Goal: Task Accomplishment & Management: Use online tool/utility

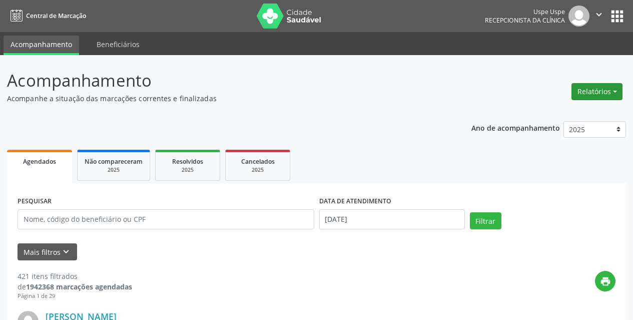
click at [604, 90] on button "Relatórios" at bounding box center [596, 91] width 51 height 17
click at [564, 111] on link "Agendamentos" at bounding box center [569, 113] width 108 height 14
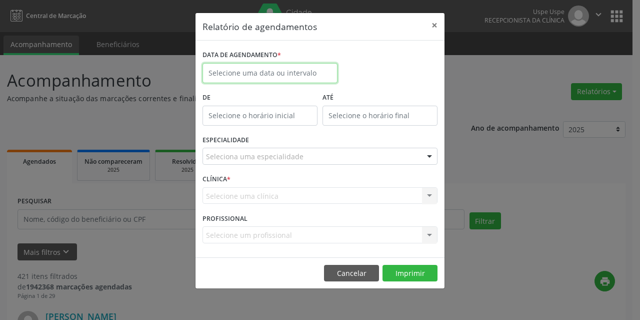
click at [278, 69] on input "text" at bounding box center [270, 73] width 135 height 20
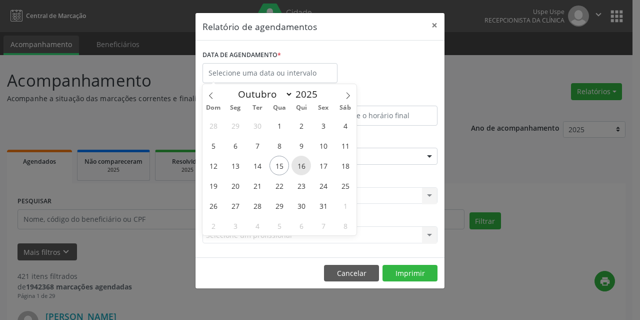
click at [304, 166] on span "16" at bounding box center [302, 166] width 20 height 20
type input "[DATE]"
click at [304, 166] on span "16" at bounding box center [302, 166] width 20 height 20
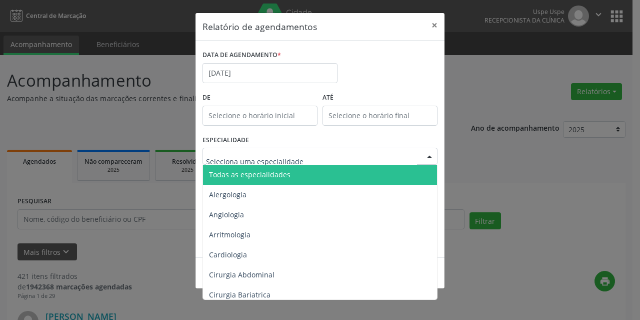
click at [273, 179] on span "Todas as especialidades" at bounding box center [250, 175] width 82 height 10
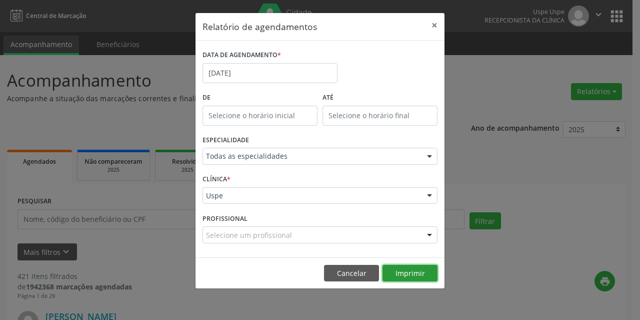
click at [413, 272] on button "Imprimir" at bounding box center [410, 273] width 55 height 17
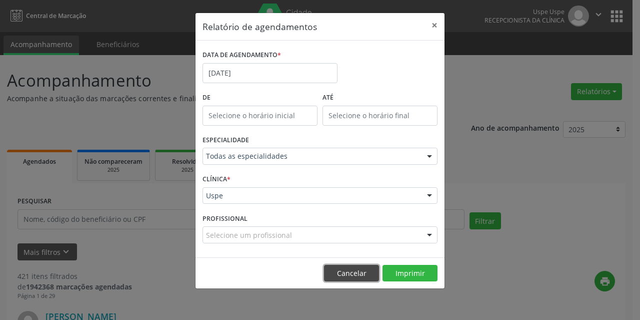
click at [358, 276] on button "Cancelar" at bounding box center [351, 273] width 55 height 17
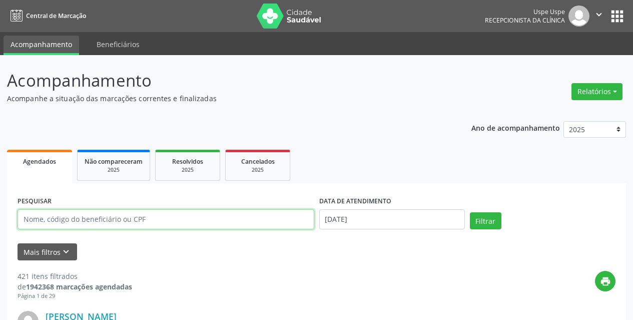
click at [186, 225] on input "text" at bounding box center [166, 219] width 297 height 20
type input "00539341487"
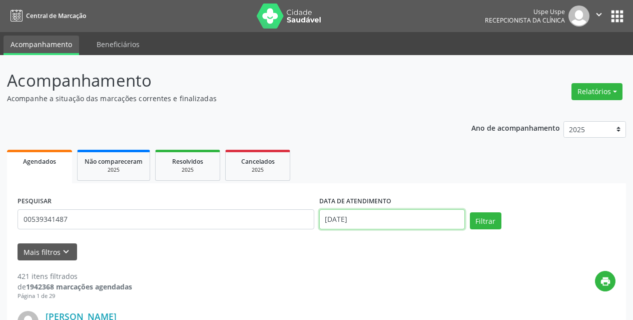
click at [398, 217] on input "[DATE]" at bounding box center [392, 219] width 146 height 20
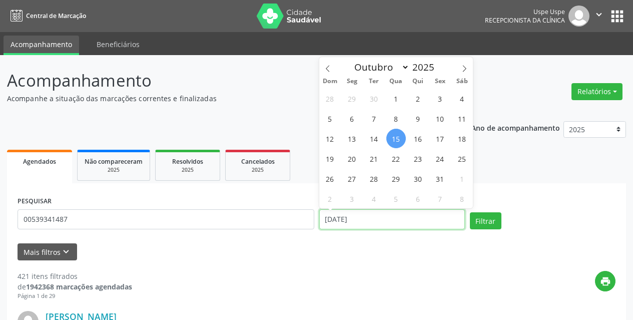
click at [398, 217] on input "[DATE]" at bounding box center [392, 219] width 146 height 20
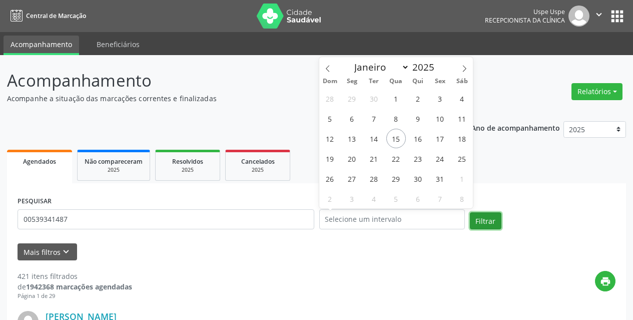
click at [480, 216] on button "Filtrar" at bounding box center [486, 220] width 32 height 17
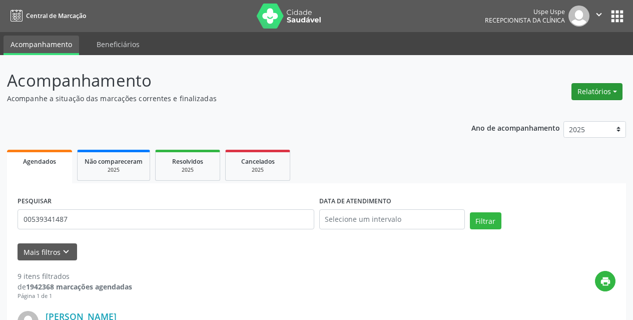
click at [591, 92] on button "Relatórios" at bounding box center [596, 91] width 51 height 17
click at [543, 117] on link "Agendamentos" at bounding box center [569, 113] width 108 height 14
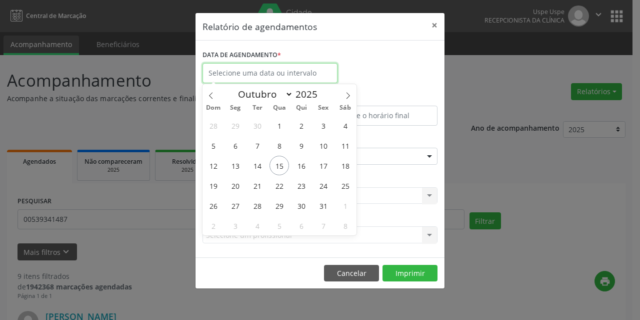
click at [283, 72] on input "text" at bounding box center [270, 73] width 135 height 20
click at [298, 172] on span "16" at bounding box center [302, 166] width 20 height 20
type input "[DATE]"
click at [298, 172] on span "16" at bounding box center [302, 166] width 20 height 20
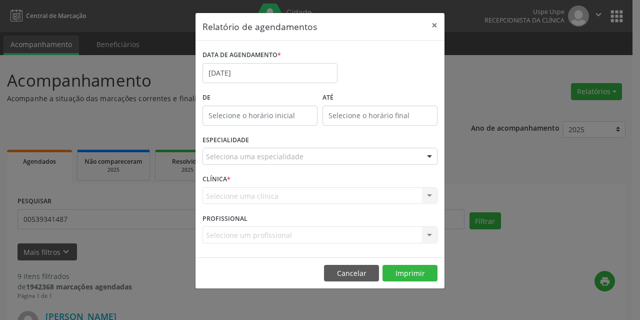
click at [259, 163] on div "Seleciona uma especialidade" at bounding box center [320, 156] width 235 height 17
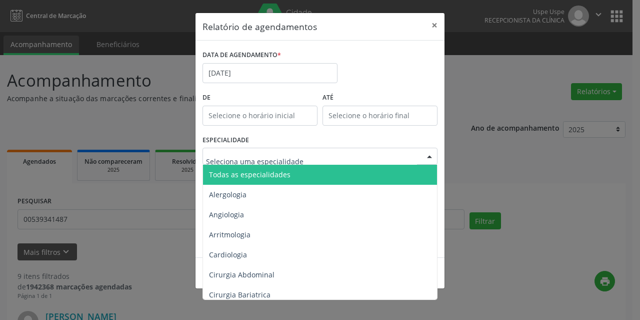
click at [259, 178] on span "Todas as especialidades" at bounding box center [250, 175] width 82 height 10
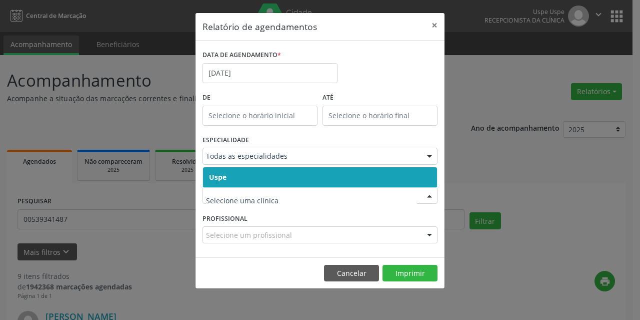
click at [247, 177] on span "Uspe" at bounding box center [320, 177] width 234 height 20
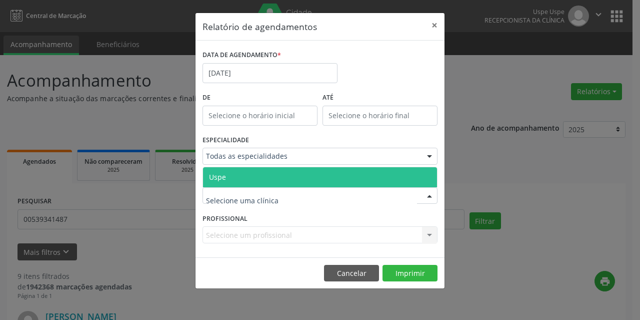
click at [243, 175] on span "Uspe" at bounding box center [320, 177] width 234 height 20
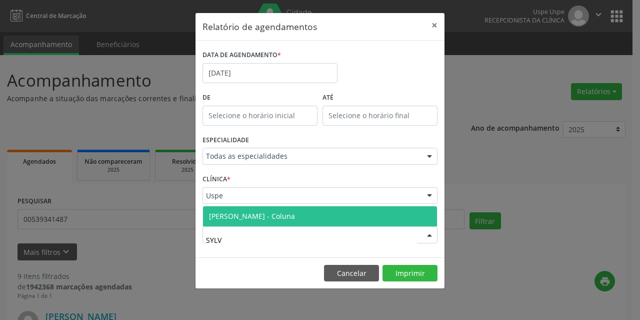
click at [239, 216] on span "[PERSON_NAME] - Coluna" at bounding box center [252, 216] width 86 height 10
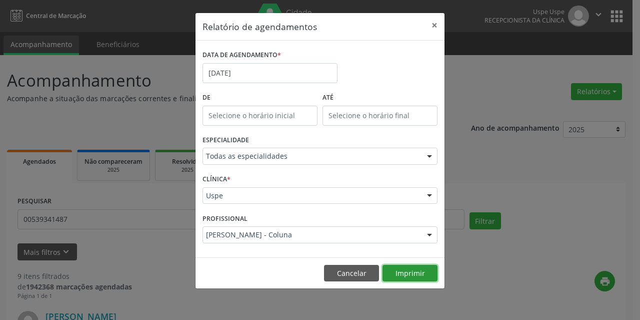
click at [428, 273] on button "Imprimir" at bounding box center [410, 273] width 55 height 17
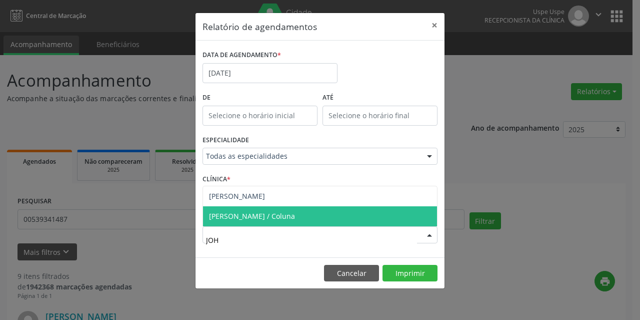
type input "[PERSON_NAME]"
click at [264, 208] on span "[PERSON_NAME] / Coluna" at bounding box center [320, 216] width 234 height 20
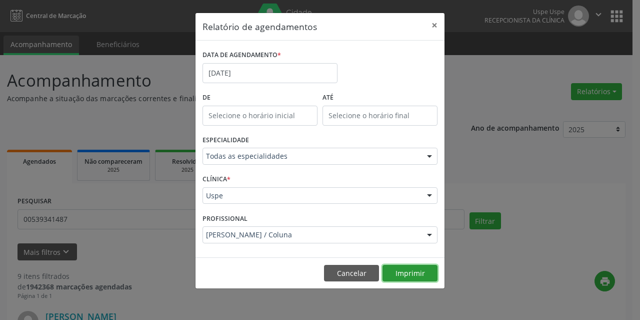
click at [418, 270] on button "Imprimir" at bounding box center [410, 273] width 55 height 17
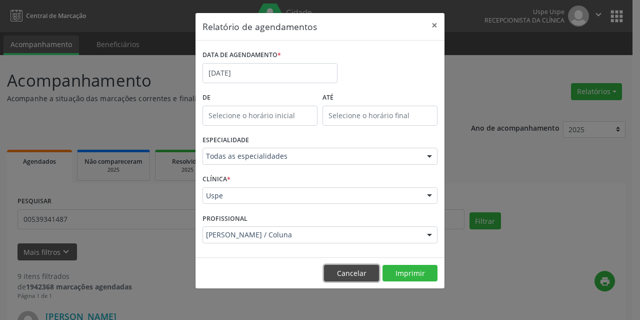
click at [353, 272] on button "Cancelar" at bounding box center [351, 273] width 55 height 17
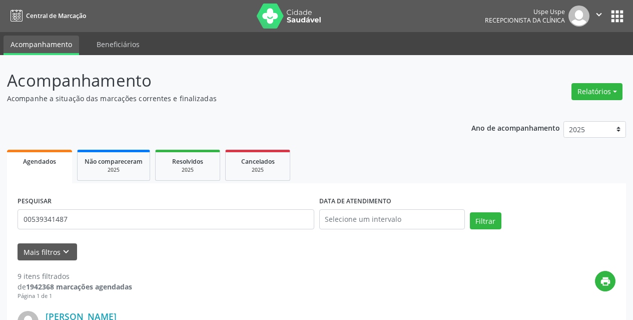
click at [601, 80] on div "Relatórios Agendamentos Procedimentos realizados" at bounding box center [597, 92] width 58 height 24
click at [602, 103] on div "Relatórios Agendamentos Procedimentos realizados" at bounding box center [597, 92] width 58 height 24
click at [600, 97] on button "Relatórios" at bounding box center [596, 91] width 51 height 17
click at [556, 118] on link "Agendamentos" at bounding box center [569, 113] width 108 height 14
select select "9"
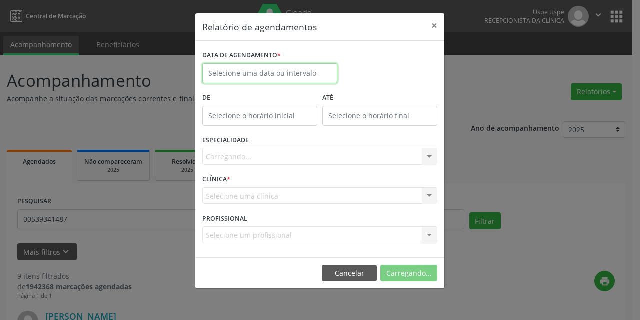
click at [284, 73] on input "text" at bounding box center [270, 73] width 135 height 20
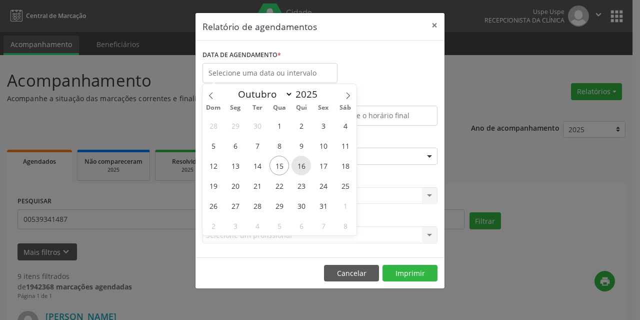
click at [300, 166] on span "16" at bounding box center [302, 166] width 20 height 20
type input "[DATE]"
click at [300, 166] on span "16" at bounding box center [302, 166] width 20 height 20
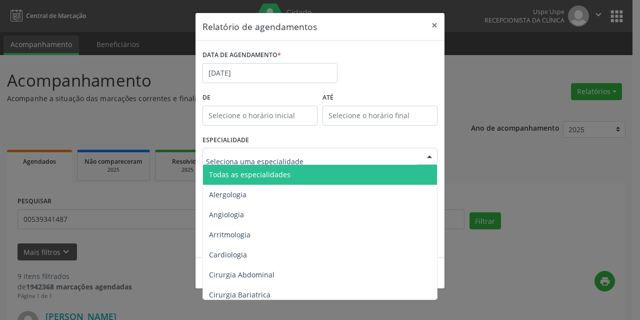
click at [269, 178] on span "Todas as especialidades" at bounding box center [250, 175] width 82 height 10
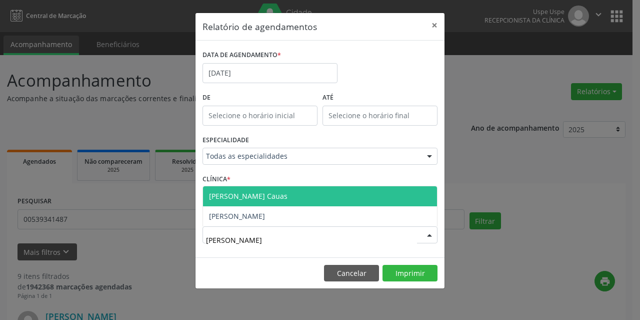
type input "[PERSON_NAME]"
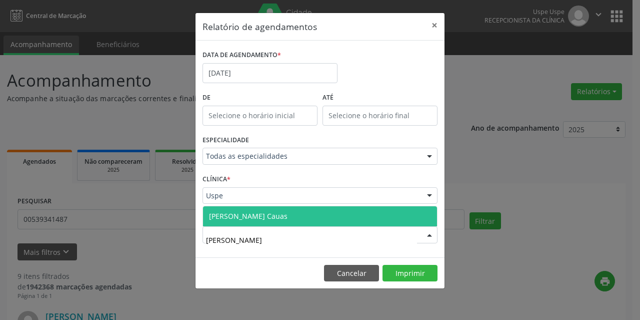
click at [264, 214] on span "[PERSON_NAME] Cauas" at bounding box center [248, 216] width 79 height 10
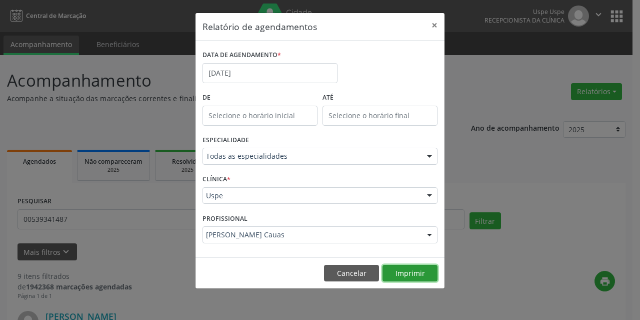
click at [419, 273] on button "Imprimir" at bounding box center [410, 273] width 55 height 17
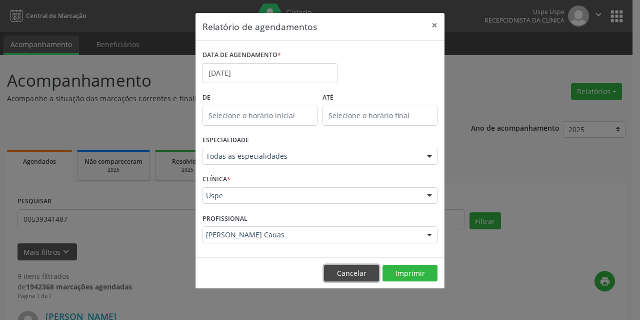
click at [360, 268] on button "Cancelar" at bounding box center [351, 273] width 55 height 17
